Goal: Task Accomplishment & Management: Manage account settings

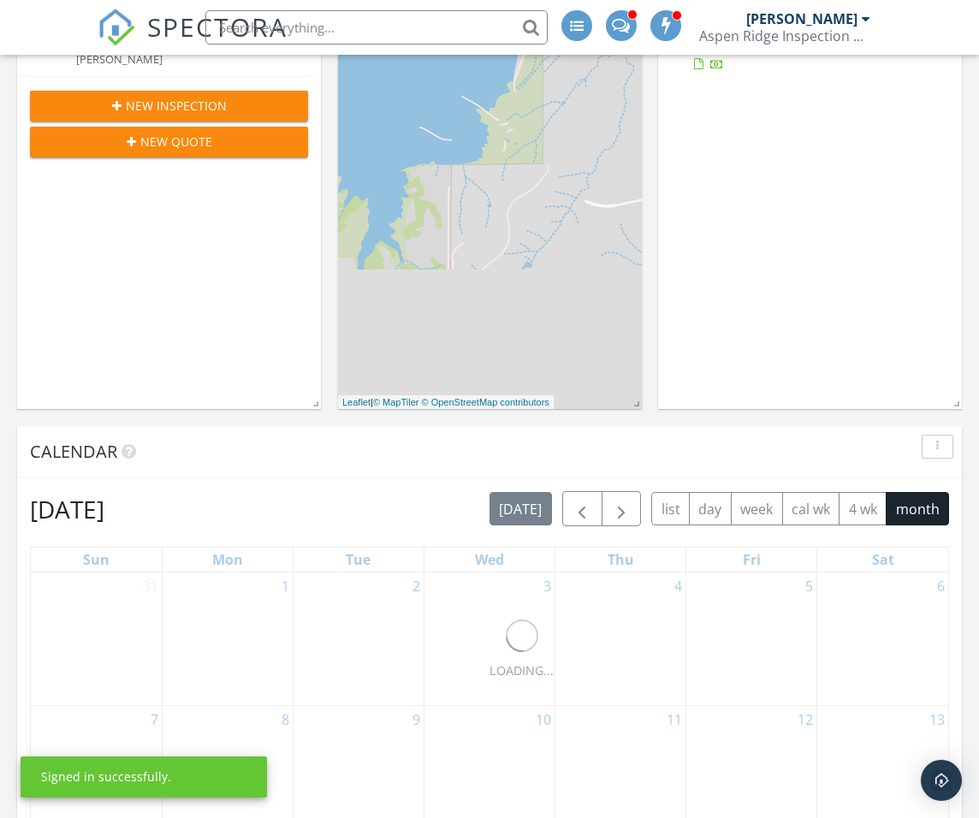
scroll to position [526, 0]
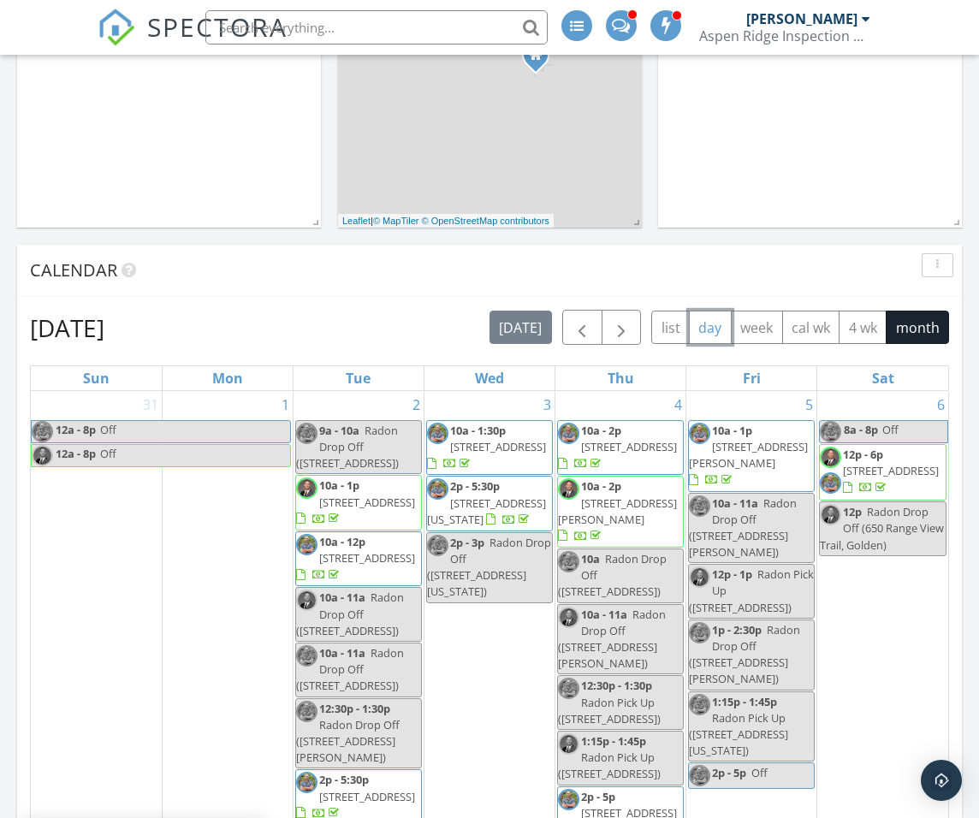
click at [717, 318] on button "day" at bounding box center [710, 327] width 43 height 33
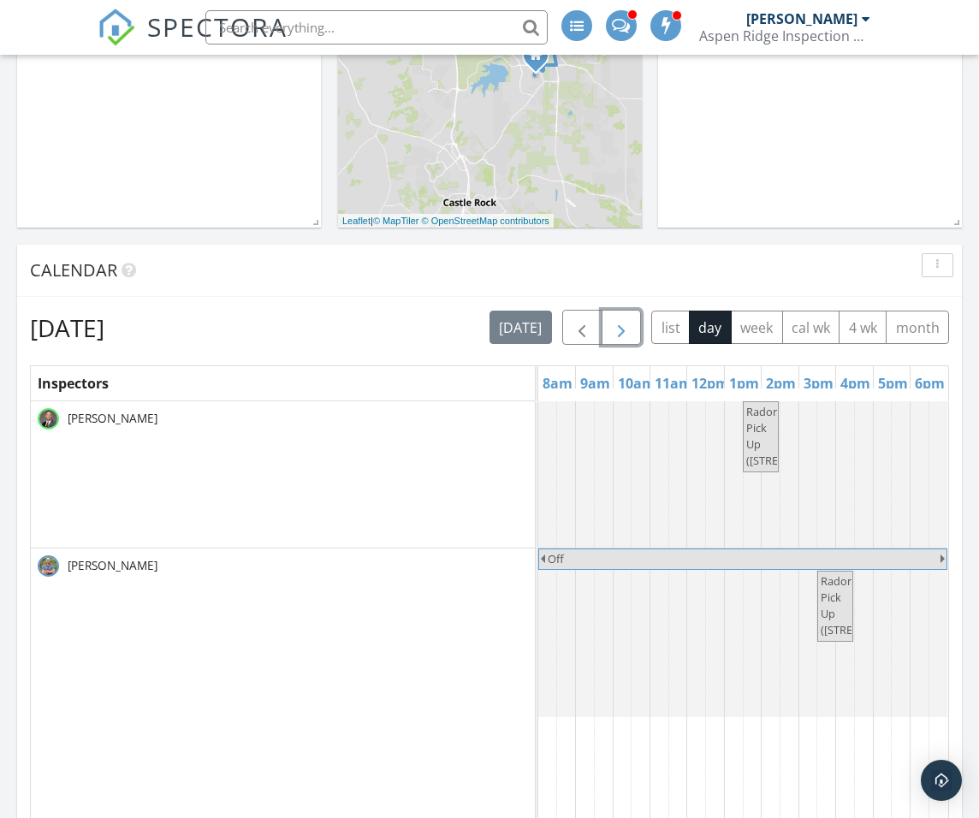
click at [626, 328] on span "button" at bounding box center [621, 328] width 21 height 21
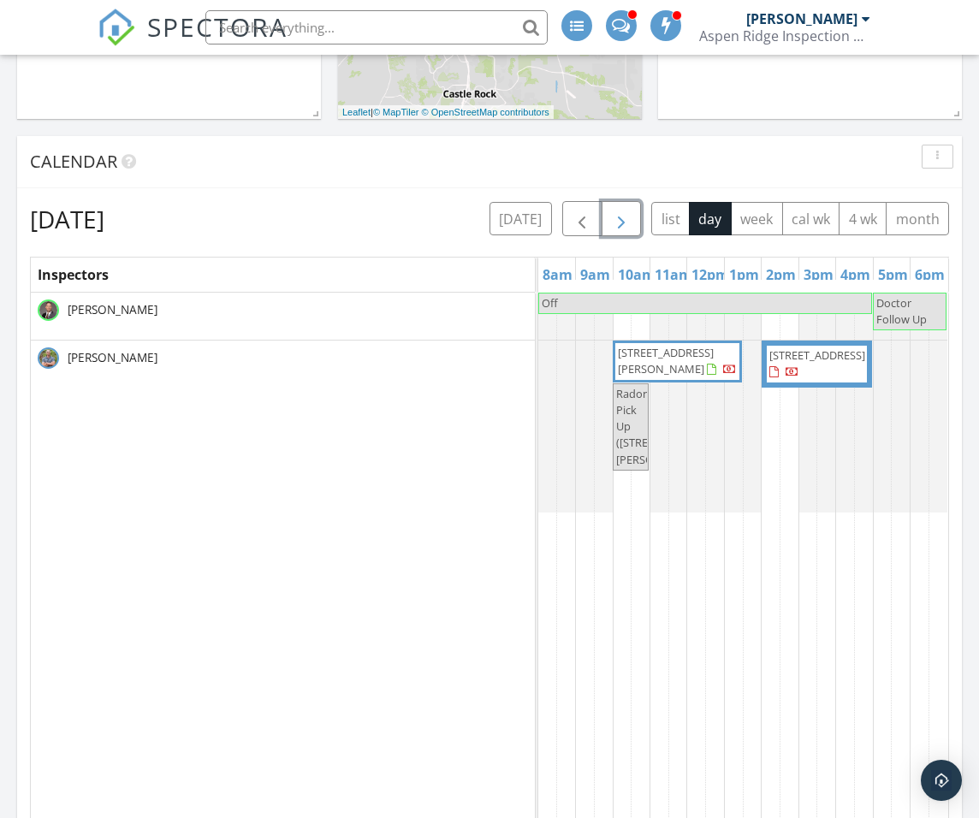
scroll to position [697, 0]
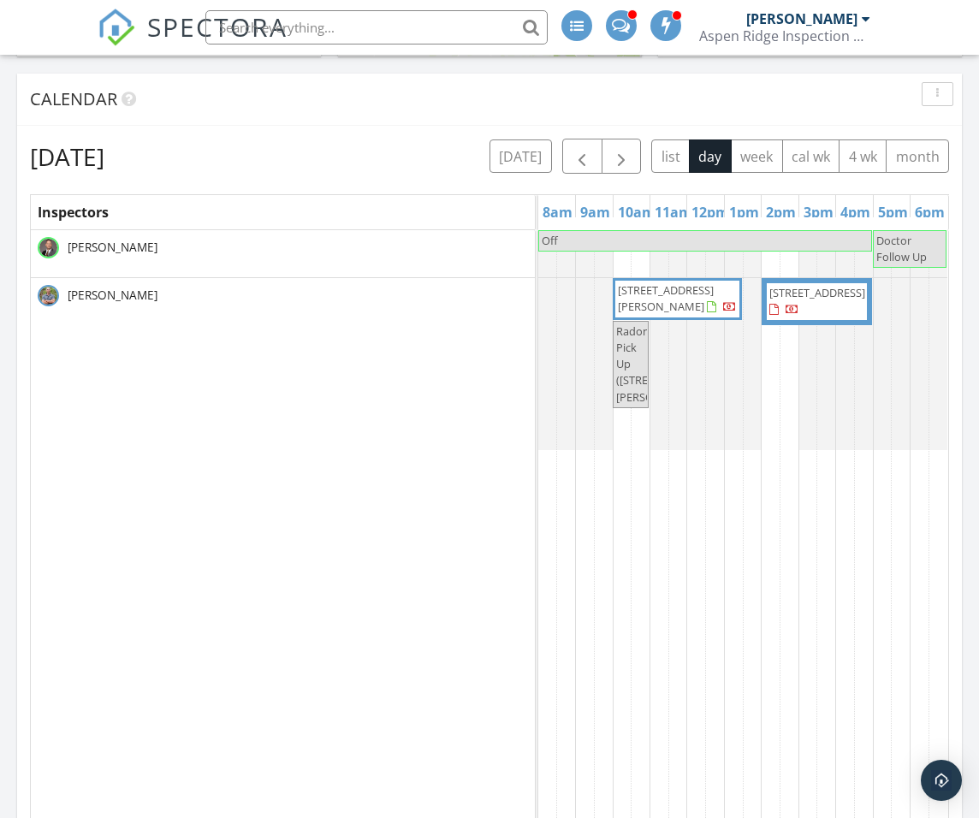
click at [819, 300] on span "[STREET_ADDRESS]" at bounding box center [817, 301] width 98 height 33
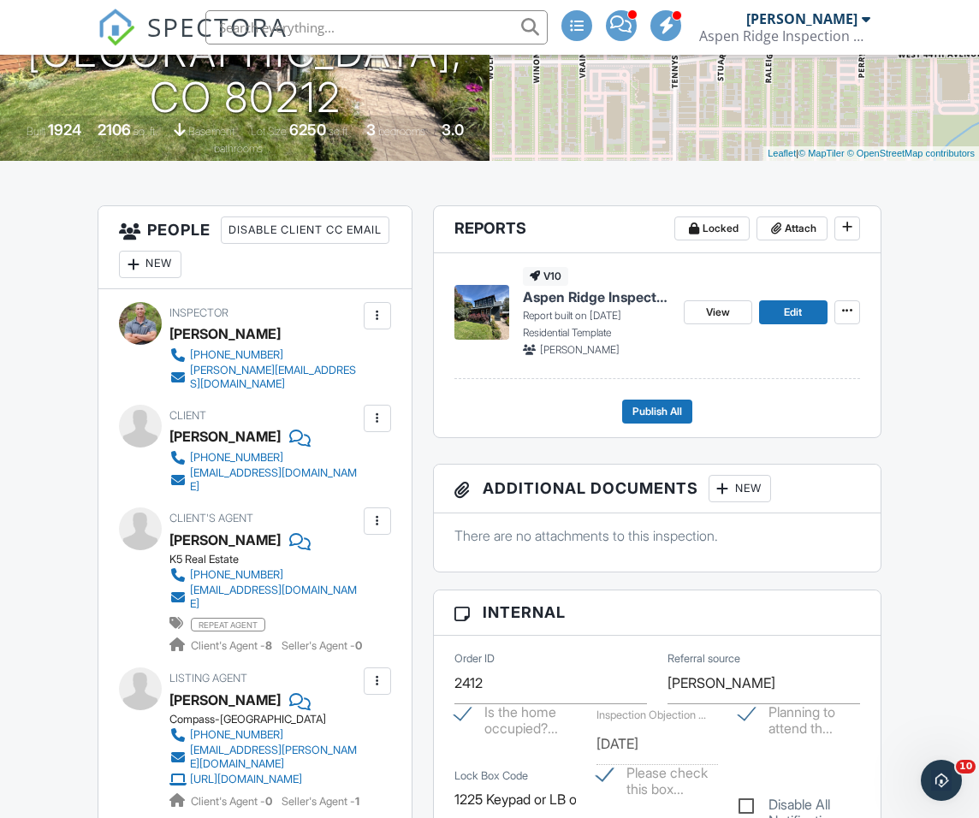
scroll to position [171, 0]
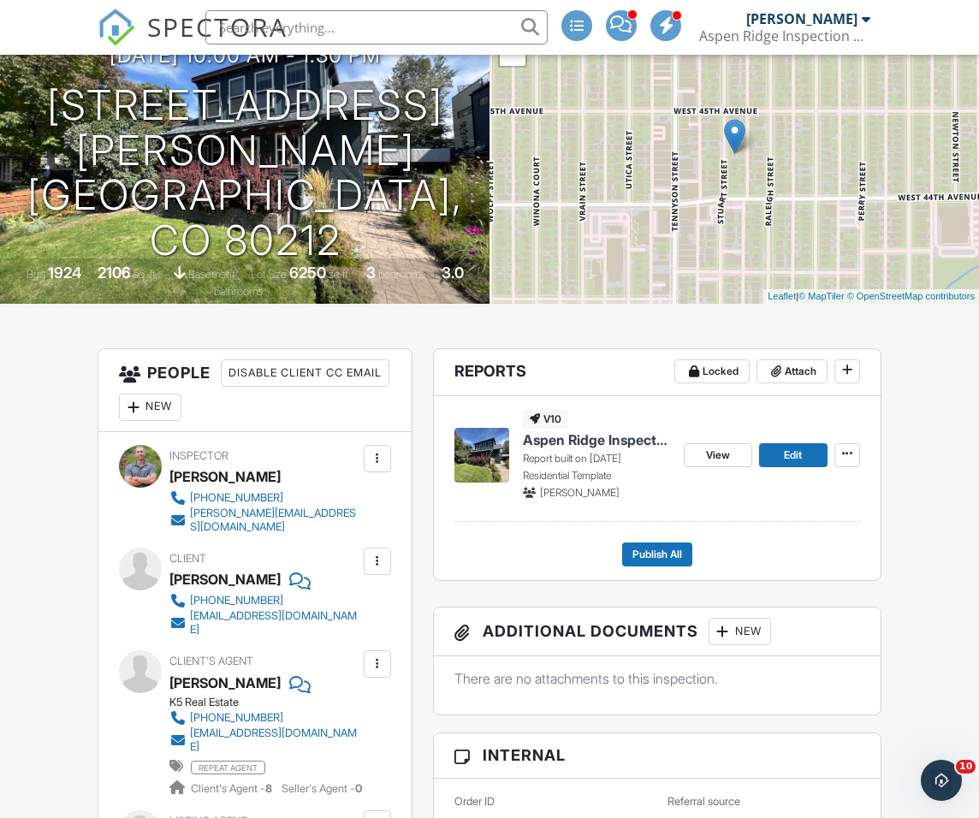
click at [838, 23] on div "[PERSON_NAME]" at bounding box center [801, 18] width 111 height 17
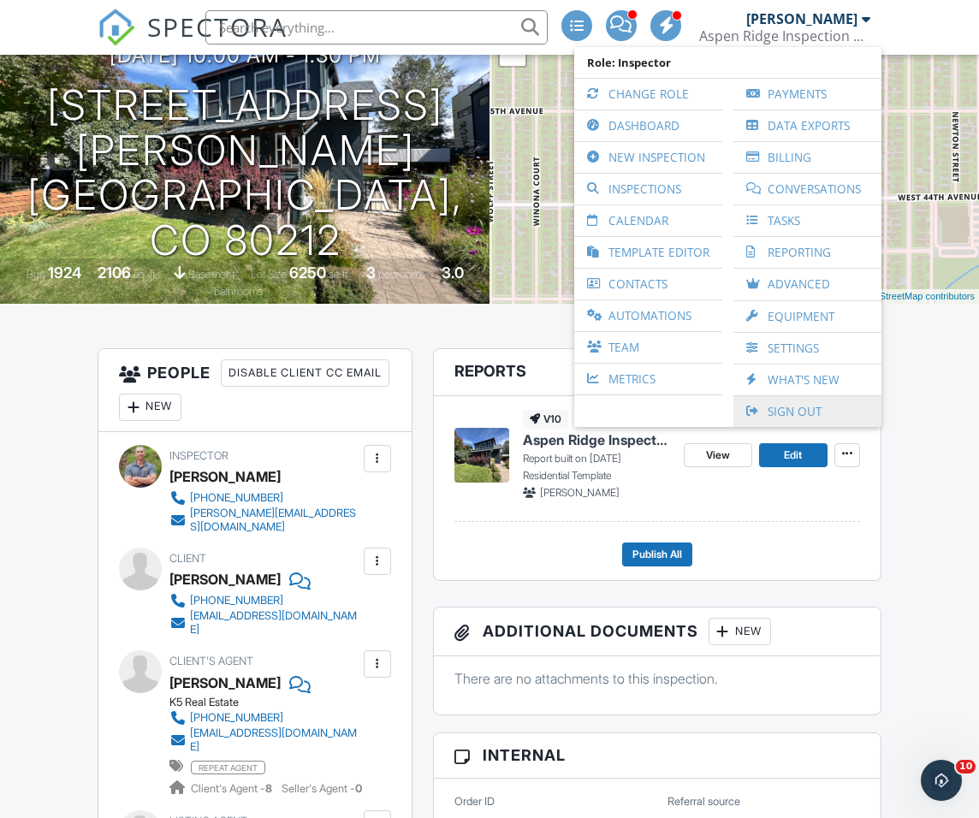
click at [782, 406] on link "Sign Out" at bounding box center [807, 411] width 131 height 31
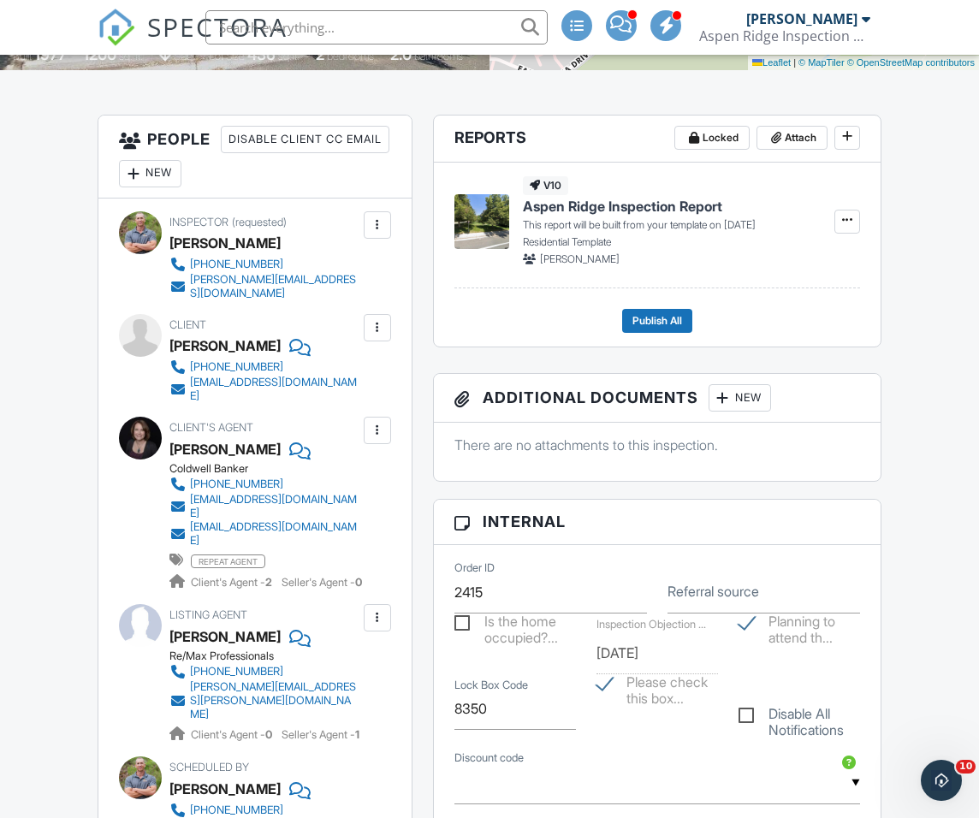
scroll to position [308, 0]
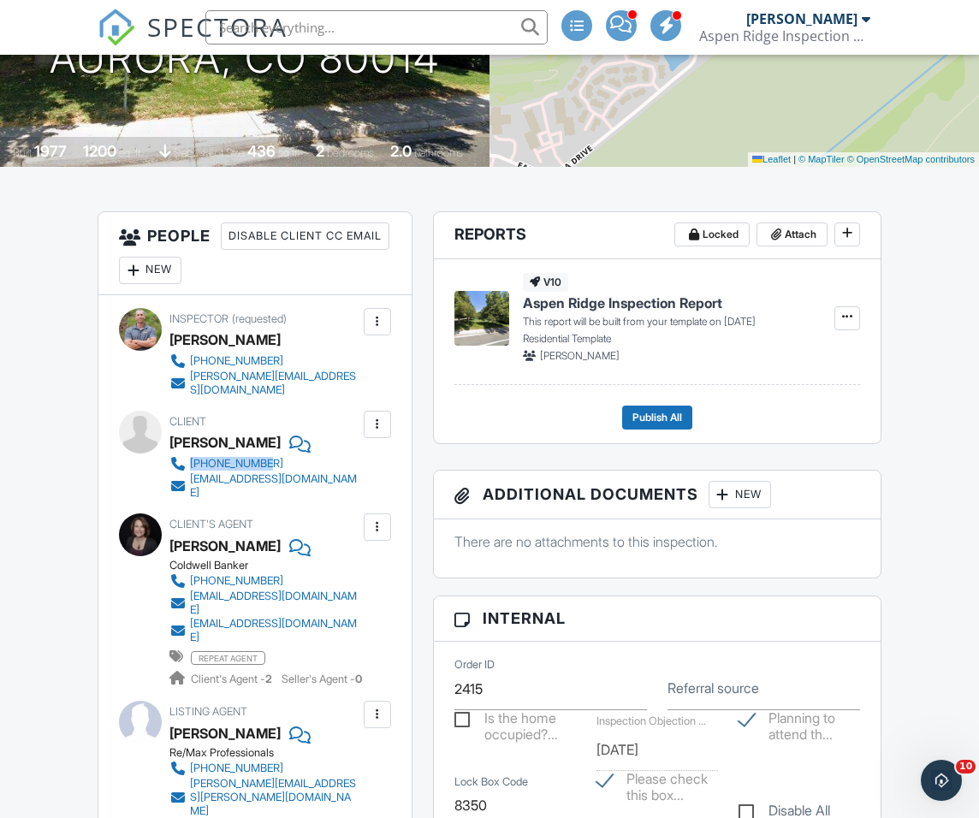
drag, startPoint x: 384, startPoint y: 449, endPoint x: 187, endPoint y: 453, distance: 197.8
click at [187, 453] on div "Client Richard Deschaine 720-838-0548 rickdeschaine@msn.com" at bounding box center [304, 455] width 271 height 89
copy link "720-838-0548"
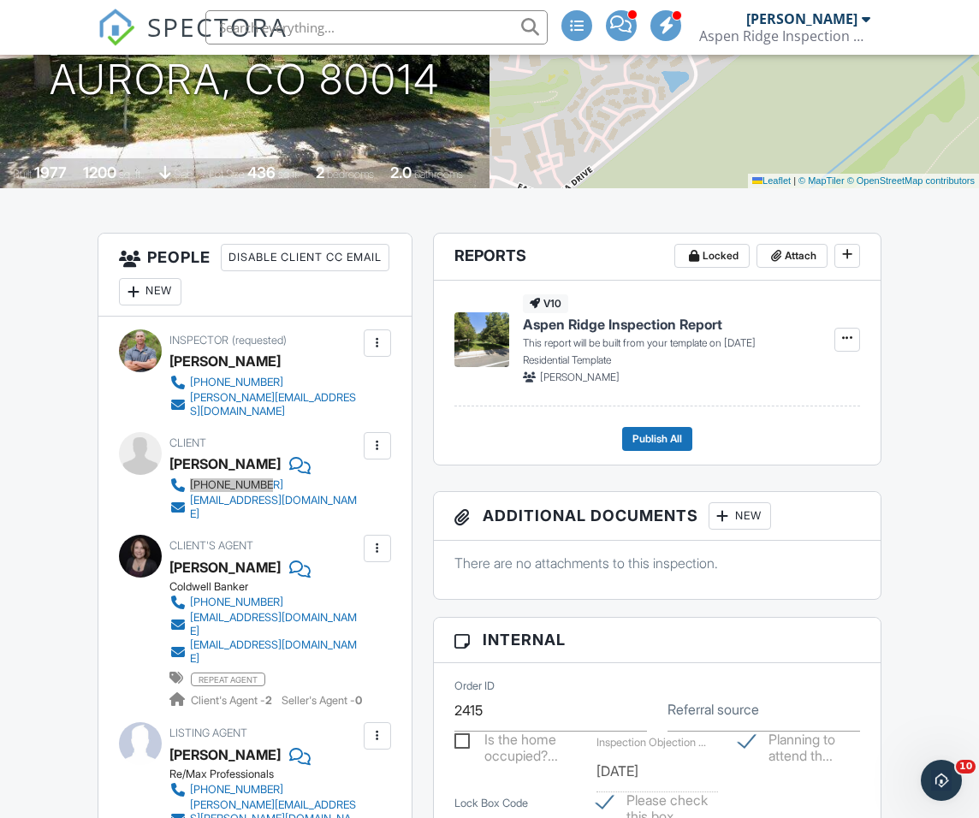
scroll to position [0, 0]
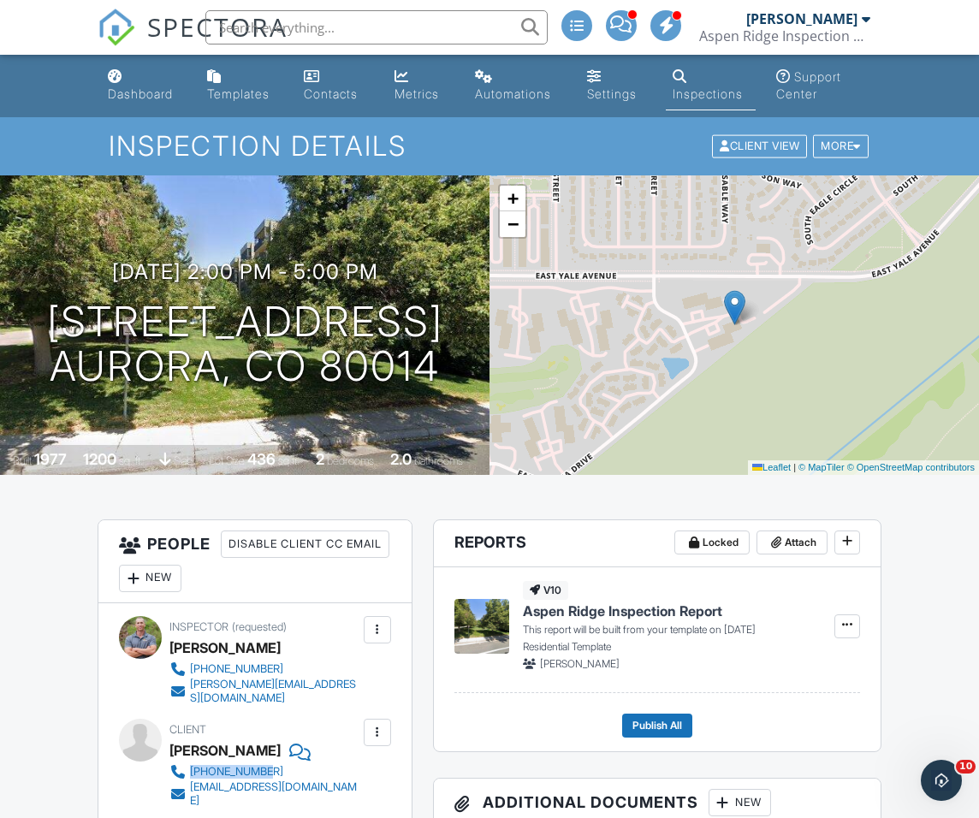
drag, startPoint x: 62, startPoint y: 238, endPoint x: 462, endPoint y: 396, distance: 430.0
click at [462, 389] on div "09/29/2025 2:00 pm - 5:00 pm 14300 E Marina Dr 106 Aurora, CO 80014" at bounding box center [245, 324] width 490 height 129
copy div "09/29/2025 2:00 pm - 5:00 pm 14300 E Marina Dr 106 Aurora, CO 80014"
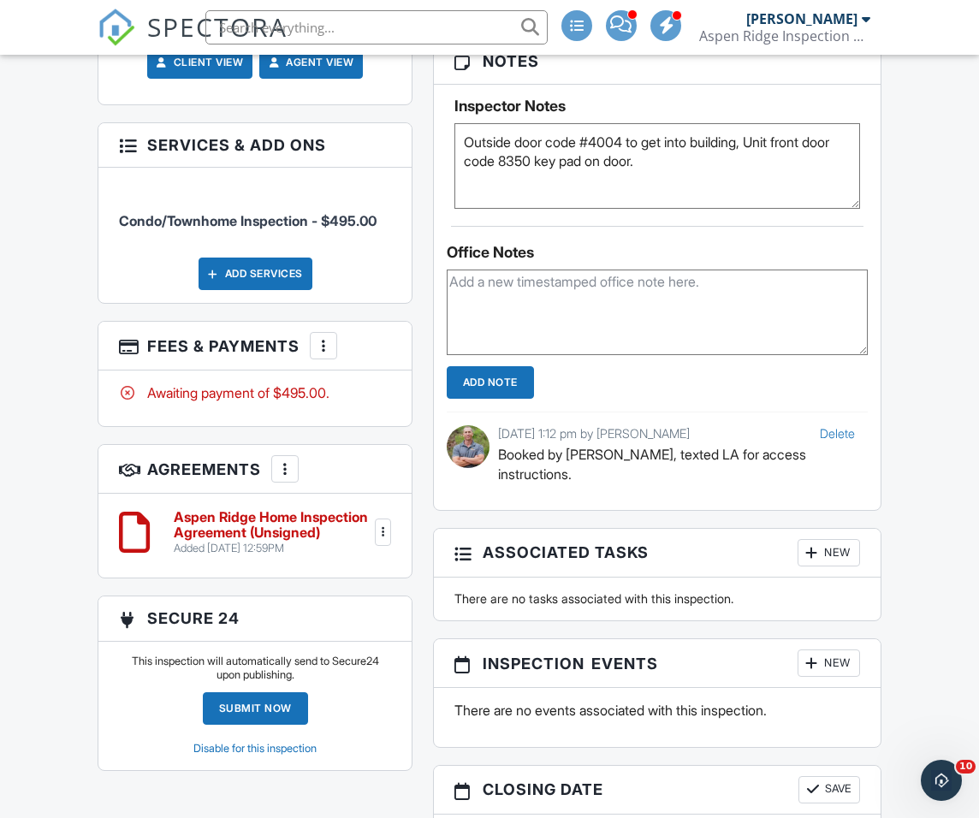
scroll to position [1198, 0]
